Goal: Transaction & Acquisition: Purchase product/service

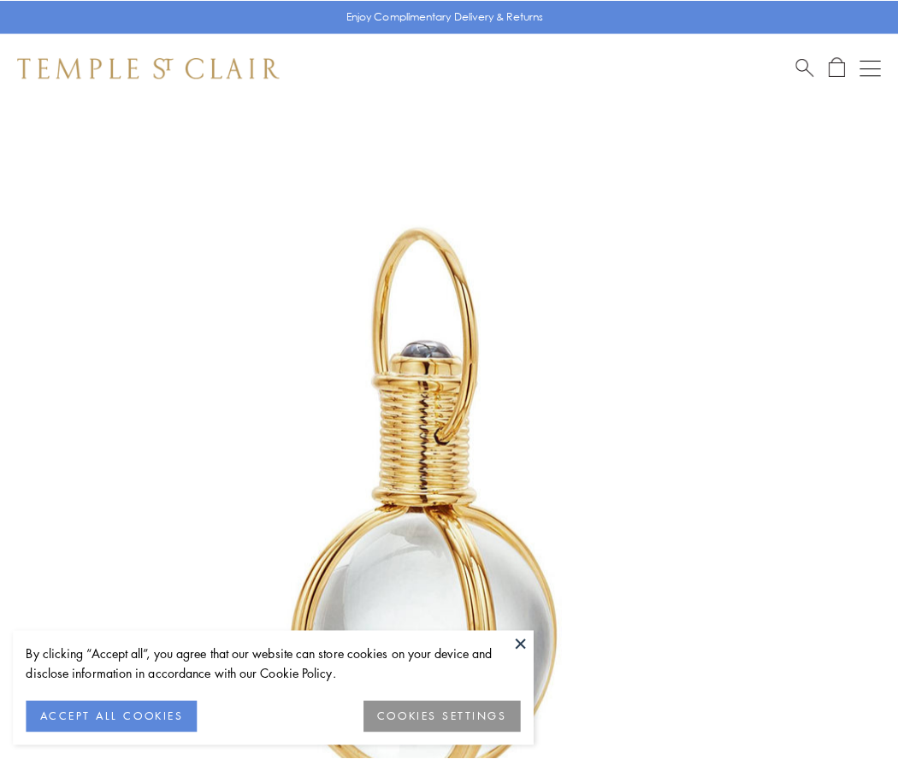
scroll to position [446, 0]
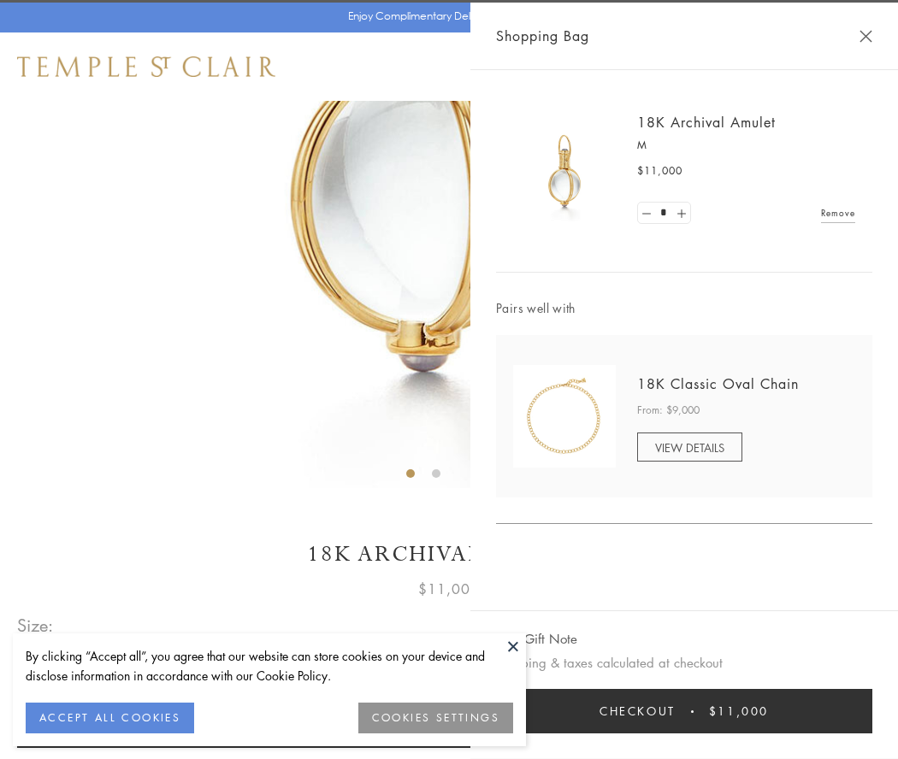
click at [684, 712] on button "Checkout $11,000" at bounding box center [684, 711] width 376 height 44
